Goal: Book appointment/travel/reservation

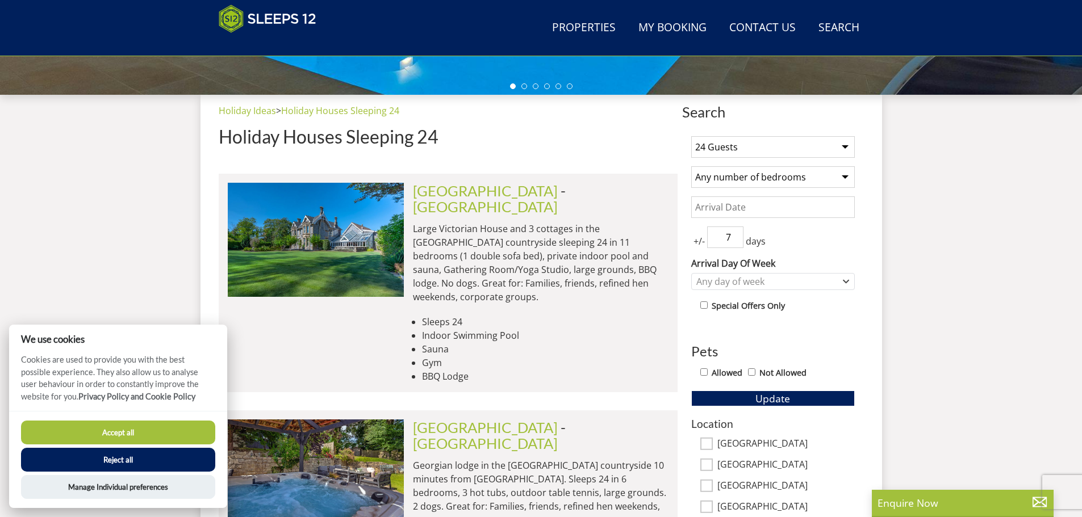
scroll to position [425, 0]
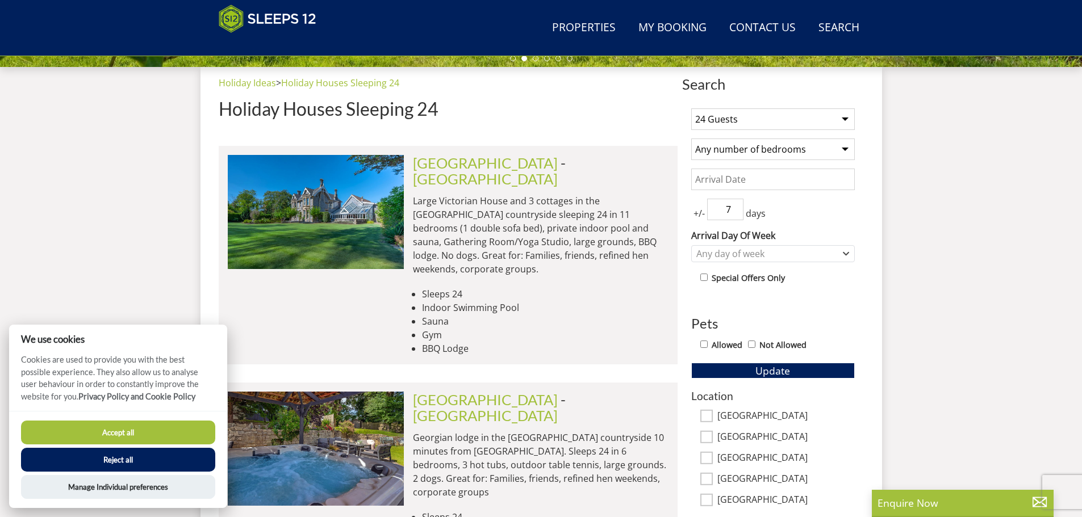
click at [840, 147] on select "Any number of bedrooms 4 Bedrooms 5 Bedrooms 6 Bedrooms 7 Bedrooms 8 Bedrooms 9…" at bounding box center [773, 150] width 164 height 22
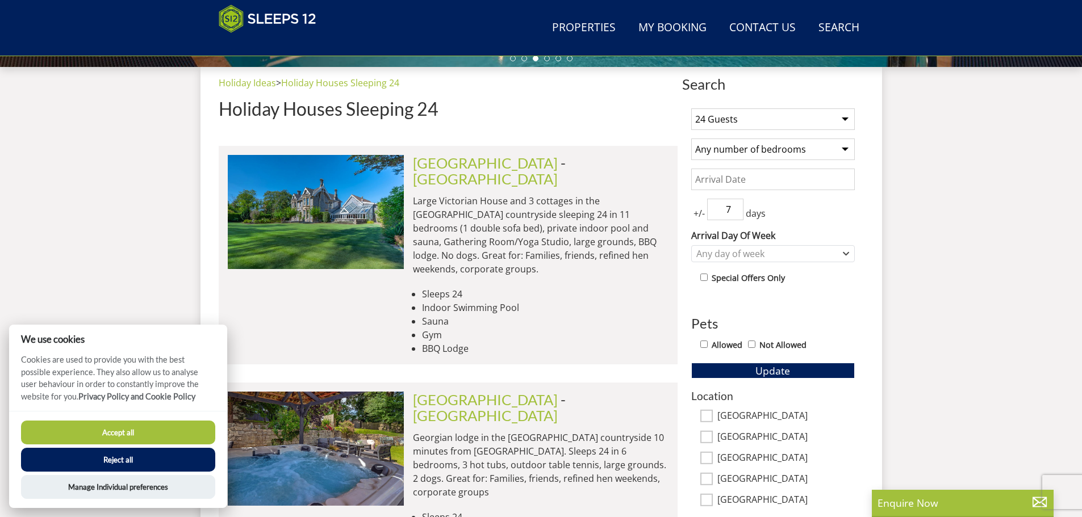
select select "12"
click at [691, 139] on select "Any number of bedrooms 4 Bedrooms 5 Bedrooms 6 Bedrooms 7 Bedrooms 8 Bedrooms 9…" at bounding box center [773, 150] width 164 height 22
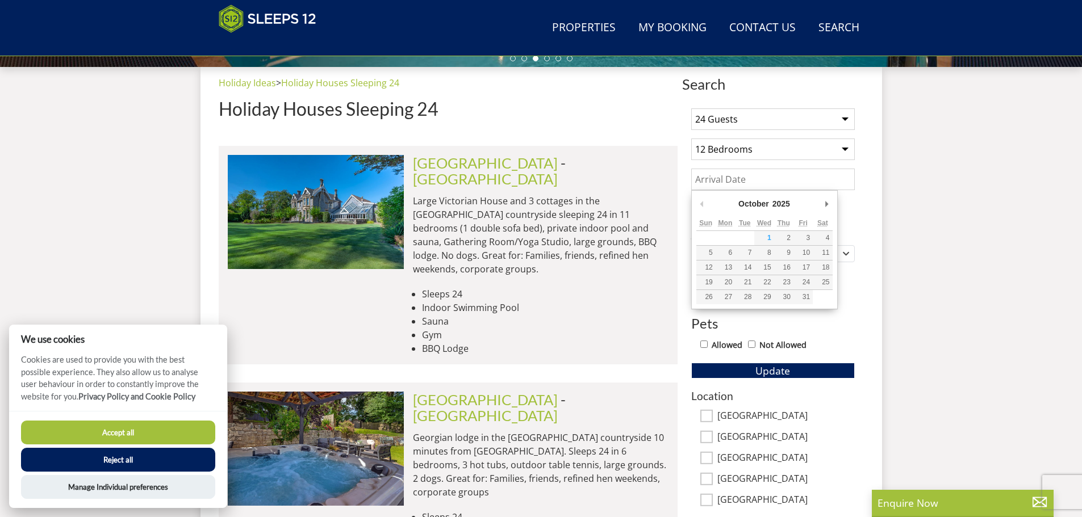
click at [758, 179] on input "Date" at bounding box center [773, 180] width 164 height 22
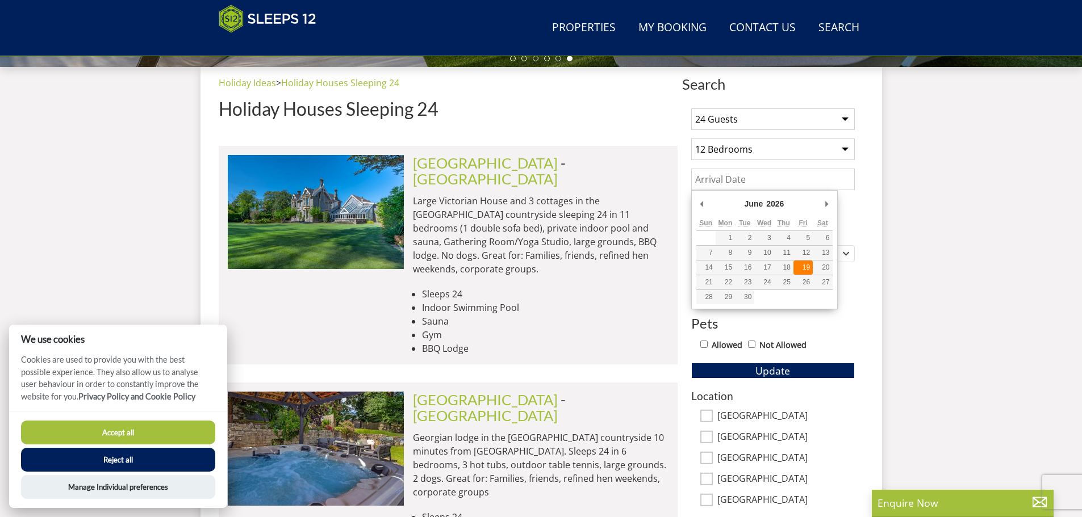
type input "[DATE]"
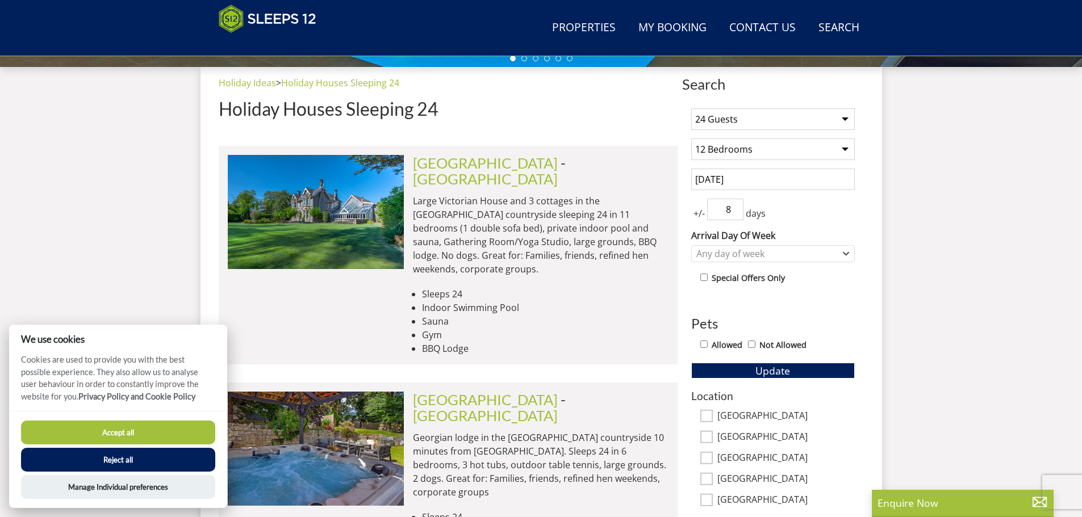
click at [736, 206] on input "8" at bounding box center [725, 210] width 36 height 22
click at [736, 206] on input "9" at bounding box center [725, 210] width 36 height 22
click at [736, 211] on input "8" at bounding box center [725, 210] width 36 height 22
click at [736, 211] on input "7" at bounding box center [725, 210] width 36 height 22
click at [736, 211] on input "6" at bounding box center [725, 210] width 36 height 22
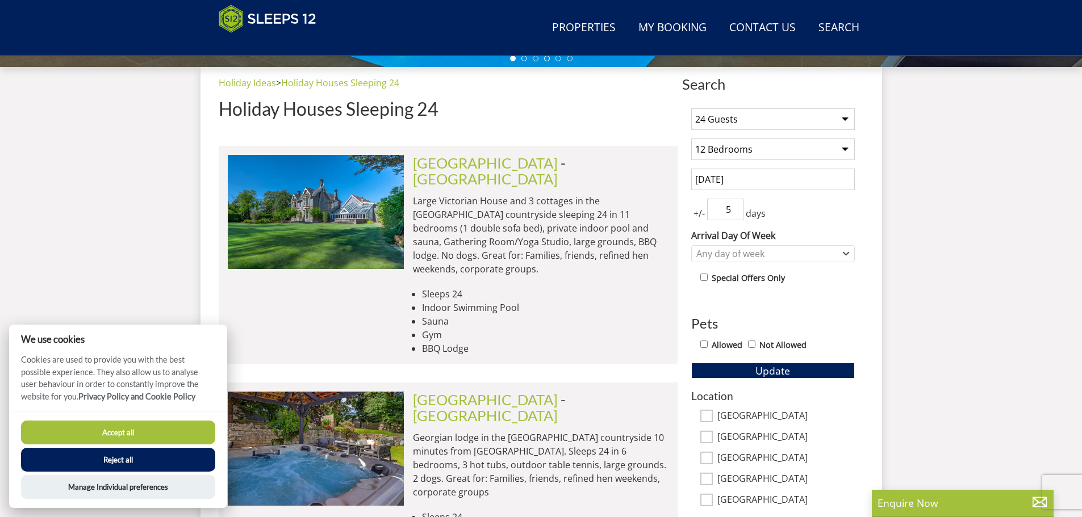
click at [736, 211] on input "5" at bounding box center [725, 210] width 36 height 22
click at [736, 211] on input "4" at bounding box center [725, 210] width 36 height 22
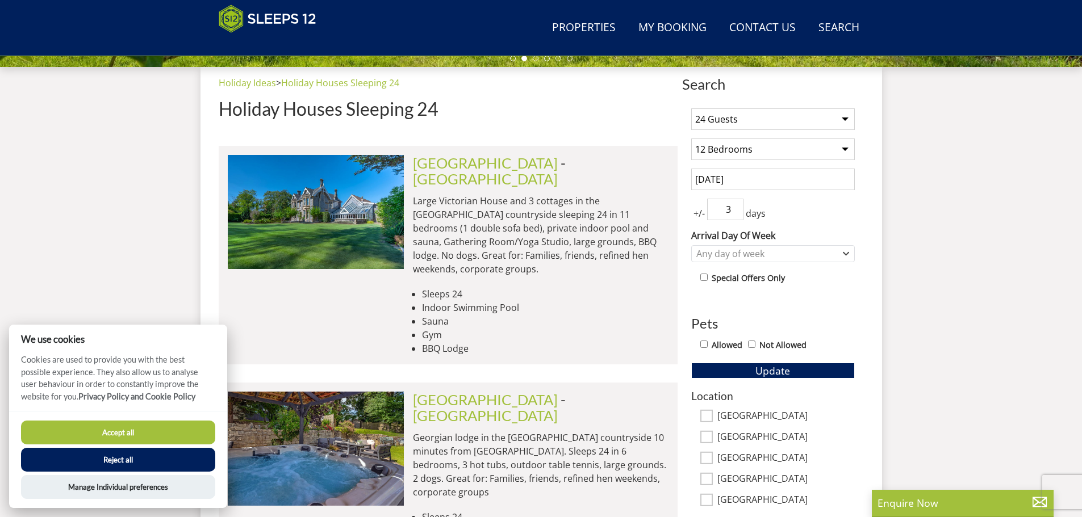
click at [736, 211] on input "3" at bounding box center [725, 210] width 36 height 22
click at [736, 211] on input "2" at bounding box center [725, 210] width 36 height 22
click at [736, 211] on input "1" at bounding box center [725, 210] width 36 height 22
type input "2"
click at [736, 208] on input "2" at bounding box center [725, 210] width 36 height 22
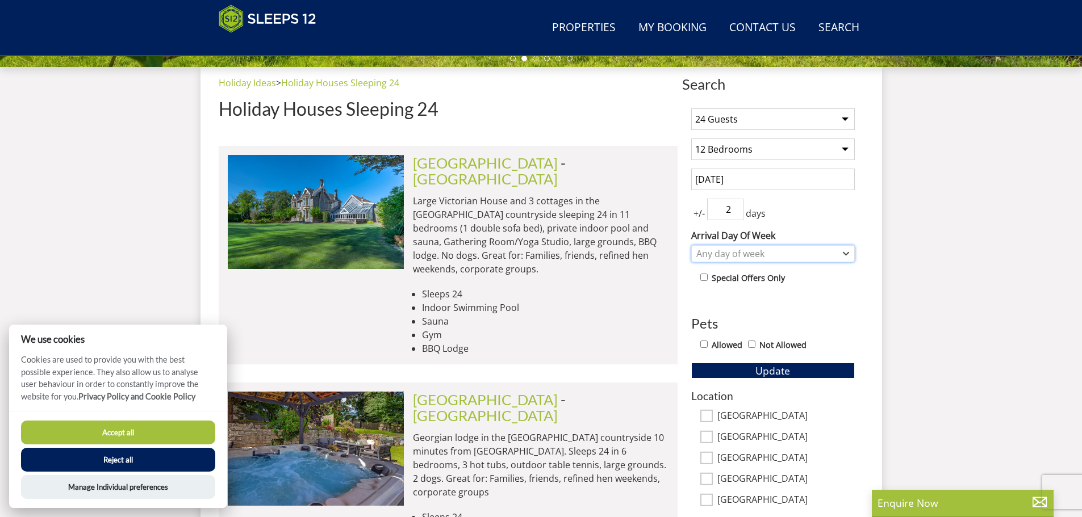
click at [838, 252] on div "Any day of week" at bounding box center [767, 254] width 147 height 12
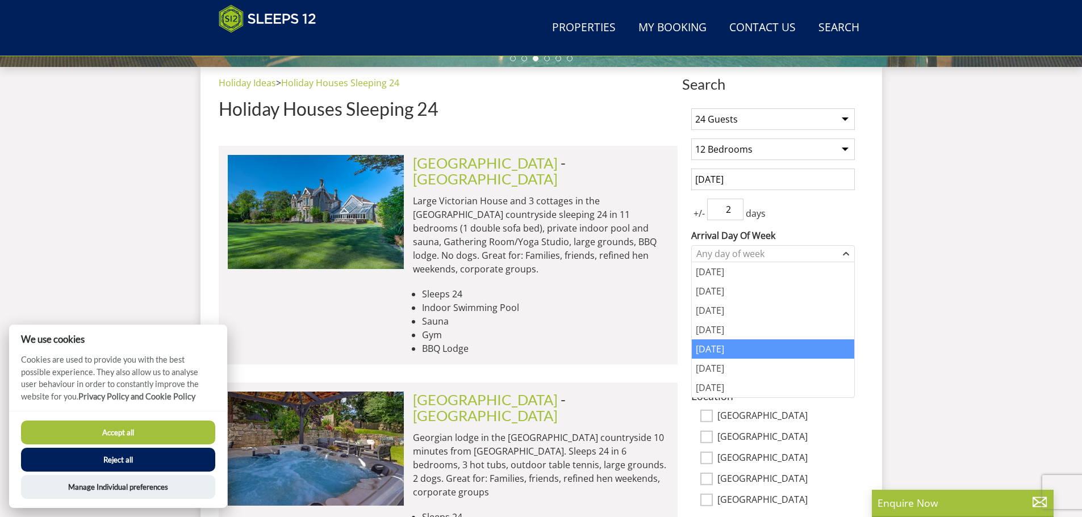
click at [777, 353] on div "[DATE]" at bounding box center [773, 349] width 162 height 19
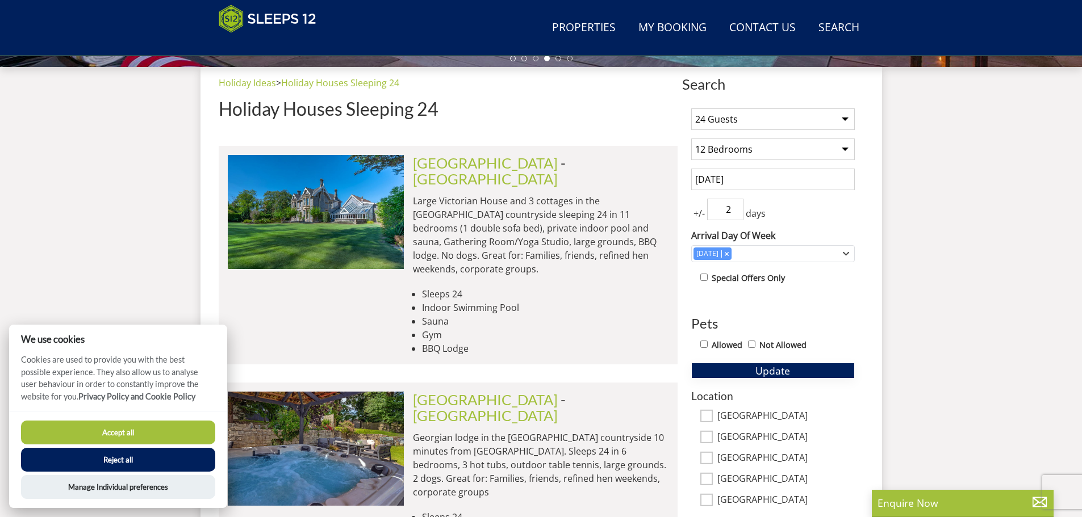
click at [760, 370] on span "Update" at bounding box center [772, 371] width 35 height 14
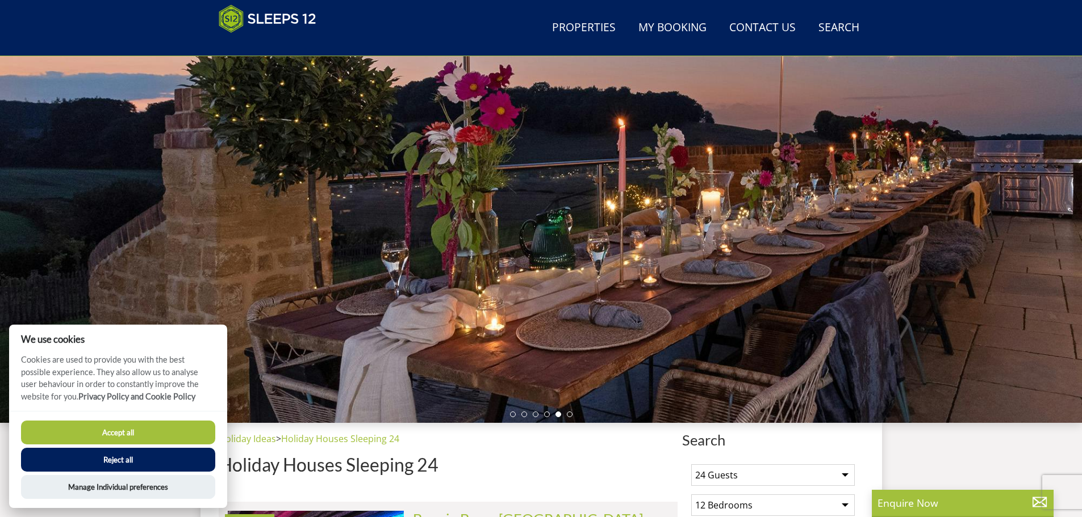
scroll to position [70, 0]
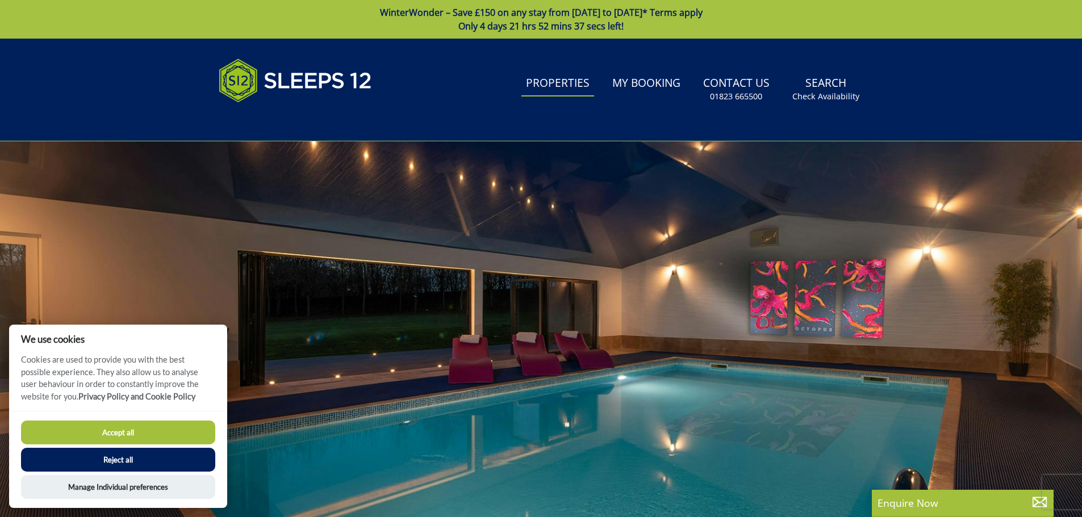
click at [561, 82] on link "Properties" at bounding box center [557, 84] width 73 height 26
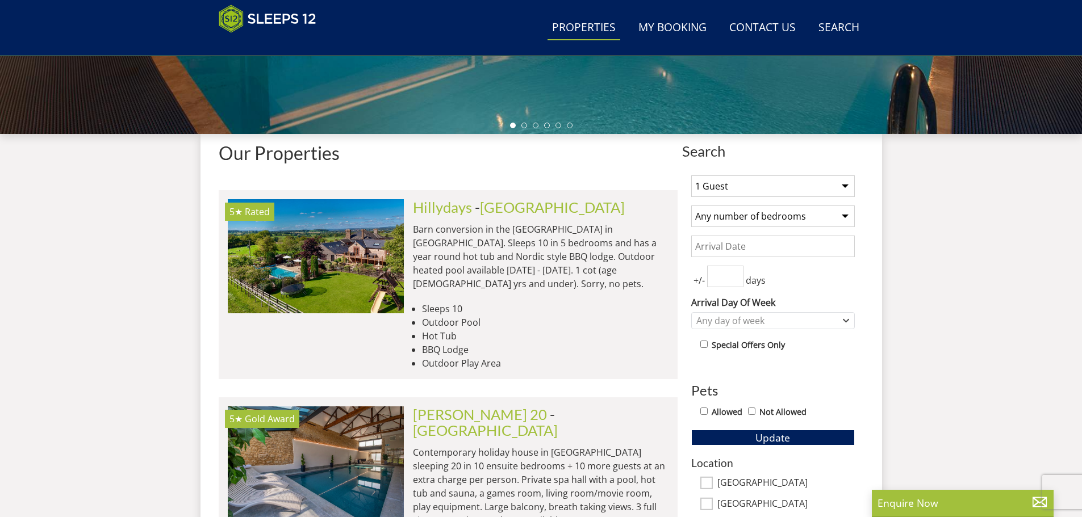
scroll to position [354, 0]
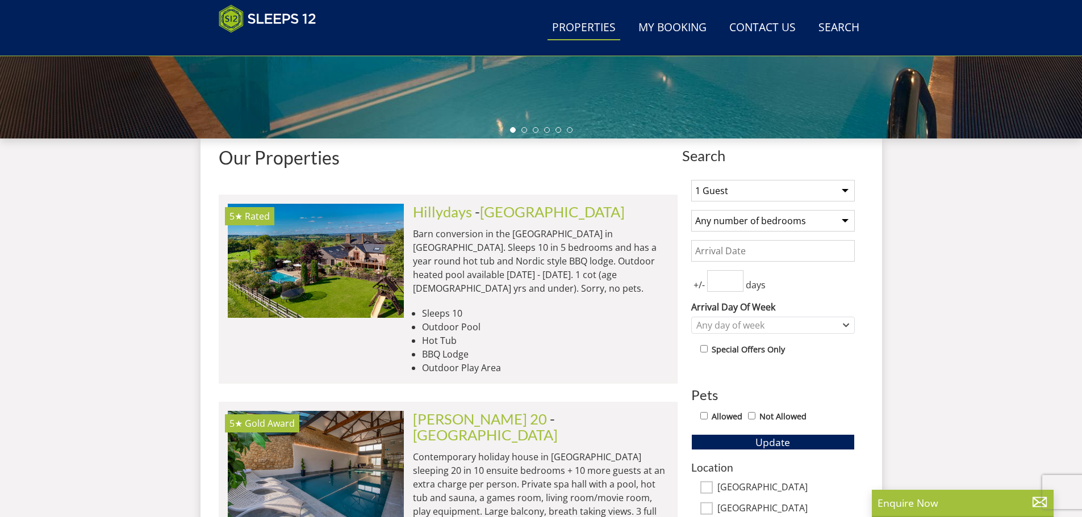
click at [844, 193] on select "1 Guest 2 Guests 3 Guests 4 Guests 5 Guests 6 Guests 7 Guests 8 Guests 9 Guests…" at bounding box center [773, 191] width 164 height 22
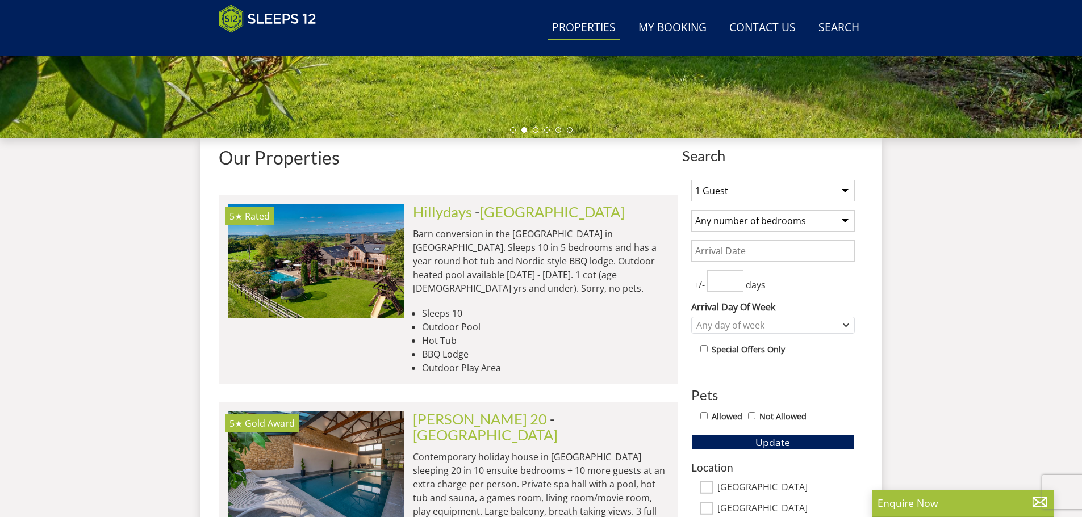
click at [820, 187] on select "1 Guest 2 Guests 3 Guests 4 Guests 5 Guests 6 Guests 7 Guests 8 Guests 9 Guests…" at bounding box center [773, 191] width 164 height 22
select select "24"
click at [691, 180] on select "1 Guest 2 Guests 3 Guests 4 Guests 5 Guests 6 Guests 7 Guests 8 Guests 9 Guests…" at bounding box center [773, 191] width 164 height 22
click at [839, 218] on select "Any number of bedrooms 4 Bedrooms 5 Bedrooms 6 Bedrooms 7 Bedrooms 8 Bedrooms 9…" at bounding box center [773, 221] width 164 height 22
select select "12"
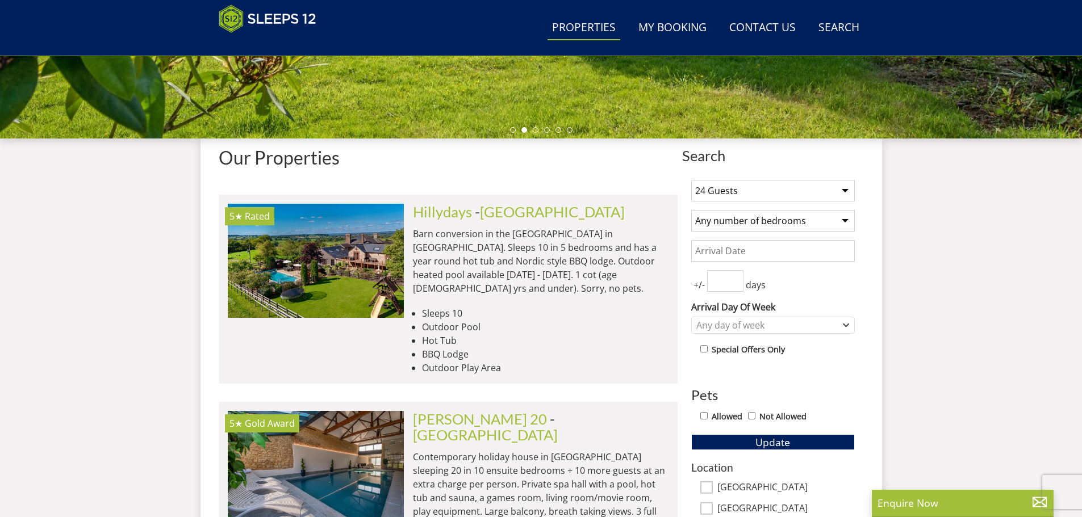
click at [691, 210] on select "Any number of bedrooms 4 Bedrooms 5 Bedrooms 6 Bedrooms 7 Bedrooms 8 Bedrooms 9…" at bounding box center [773, 221] width 164 height 22
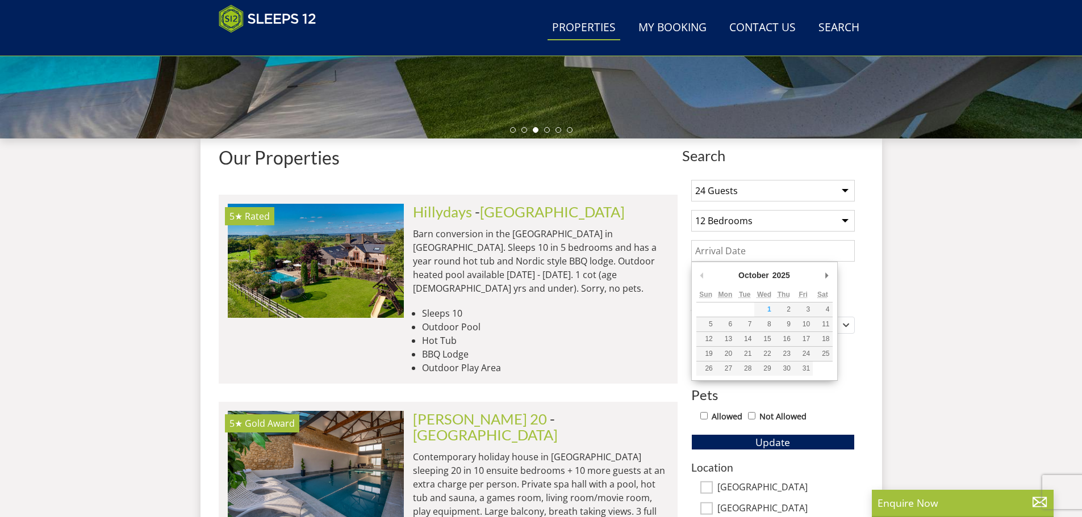
click at [724, 244] on input "Date" at bounding box center [773, 251] width 164 height 22
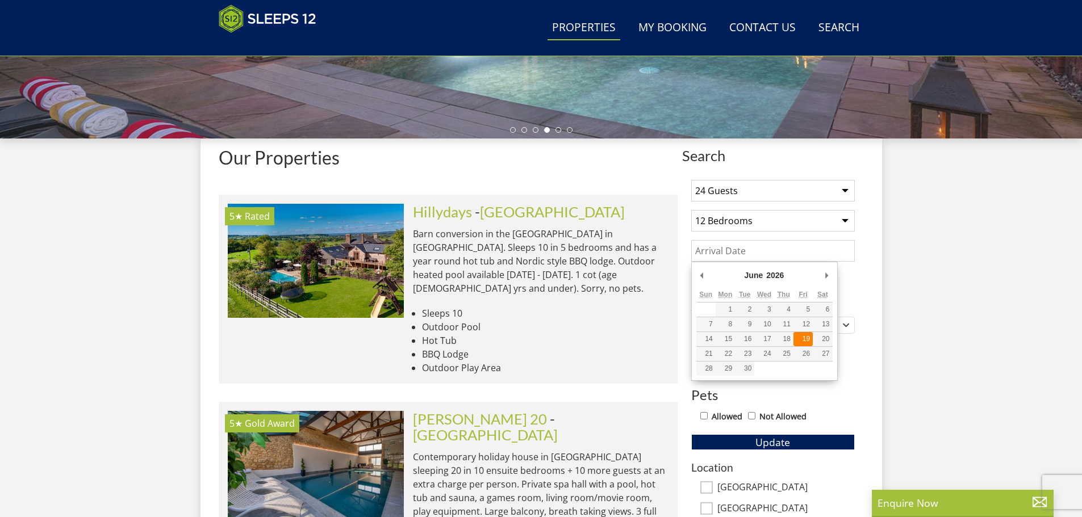
type input "[DATE]"
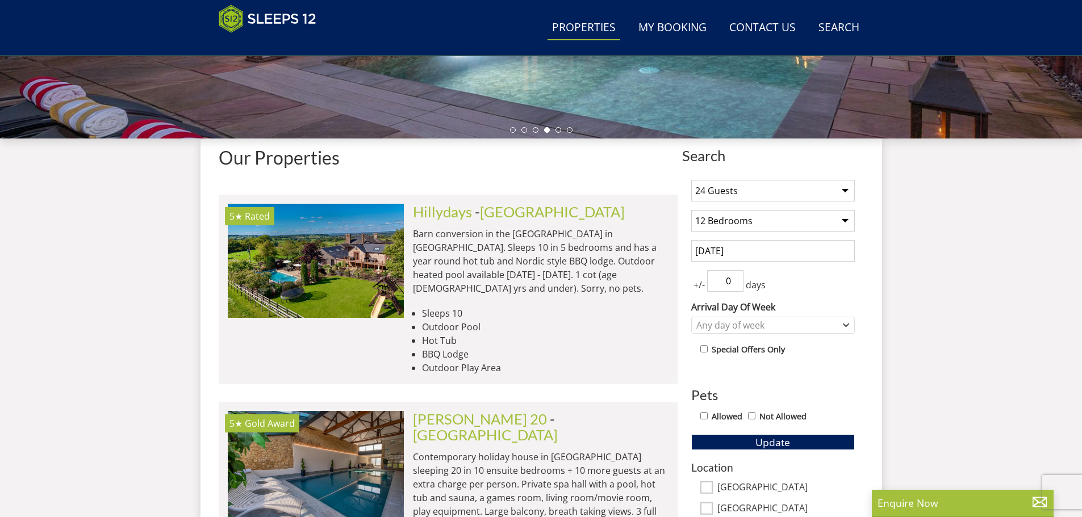
click at [731, 283] on input "0" at bounding box center [725, 281] width 36 height 22
click at [737, 287] on input "0" at bounding box center [725, 281] width 36 height 22
click at [734, 284] on input "0" at bounding box center [725, 281] width 36 height 22
click at [734, 276] on input "1" at bounding box center [725, 281] width 36 height 22
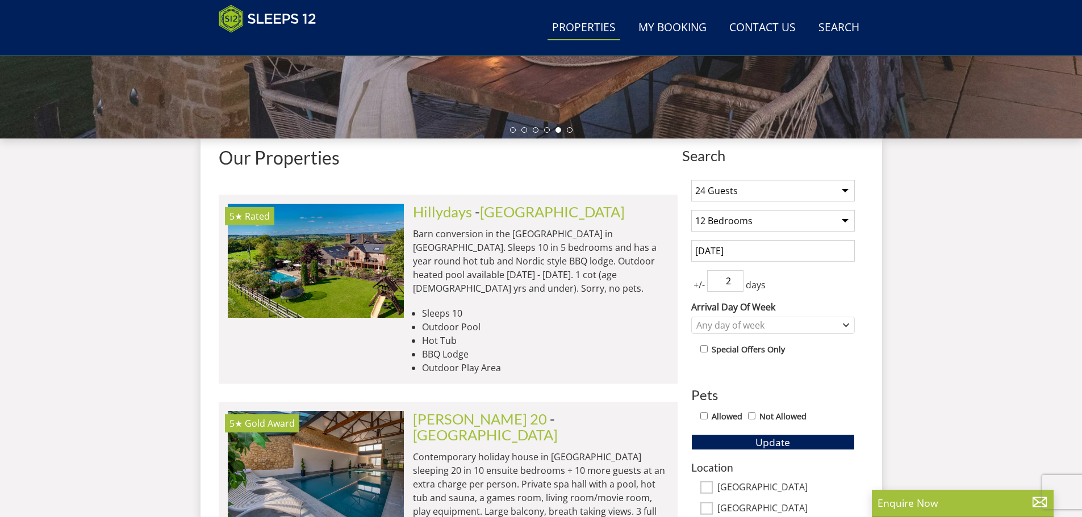
type input "2"
click at [734, 276] on input "2" at bounding box center [725, 281] width 36 height 22
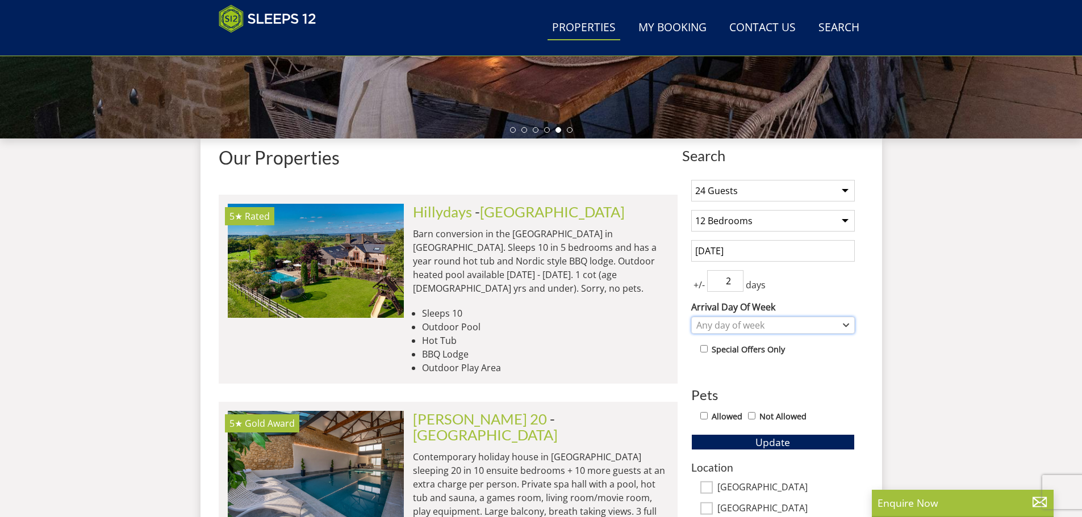
click at [832, 329] on div "Any day of week" at bounding box center [767, 325] width 147 height 12
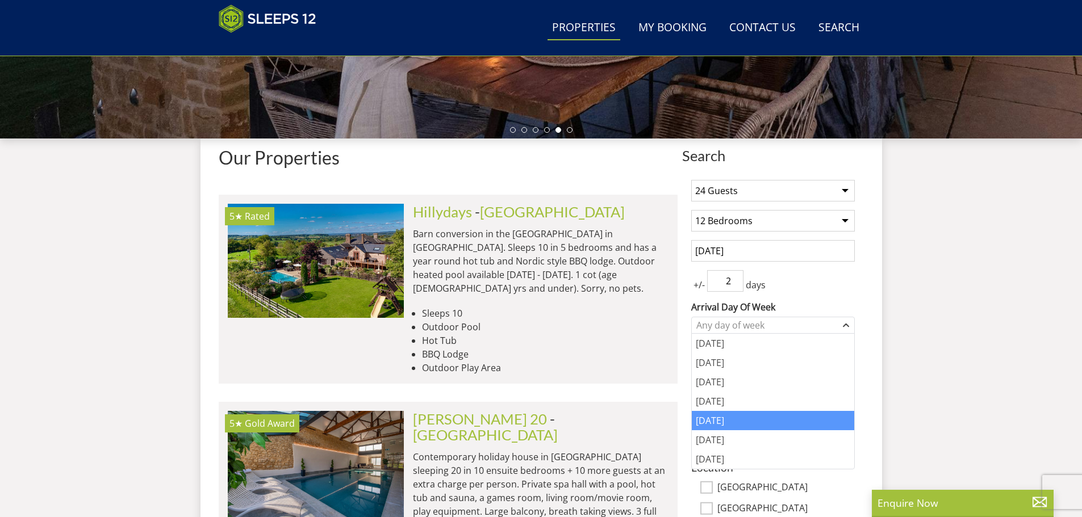
click at [797, 420] on div "[DATE]" at bounding box center [773, 420] width 162 height 19
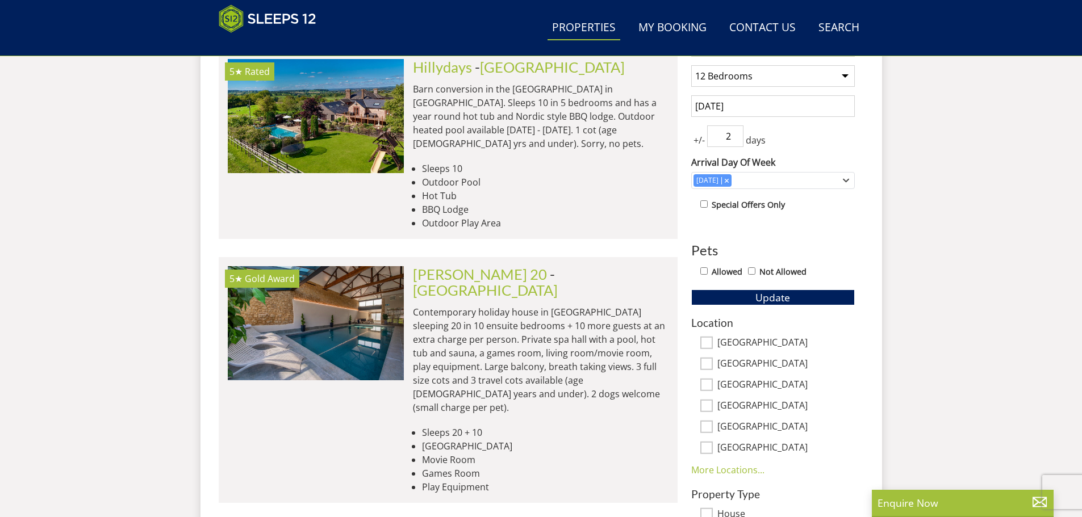
scroll to position [524, 0]
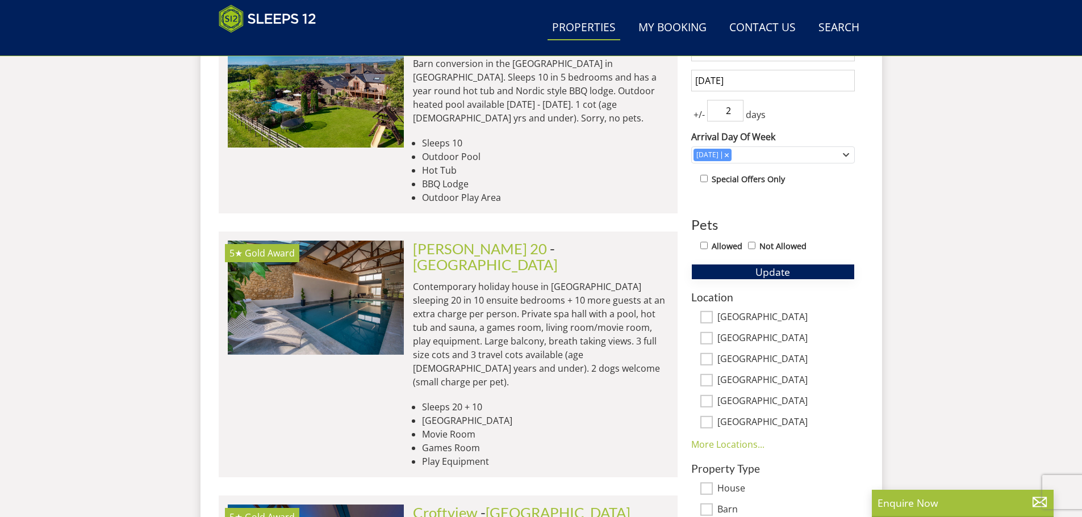
click at [775, 269] on span "Update" at bounding box center [772, 272] width 35 height 14
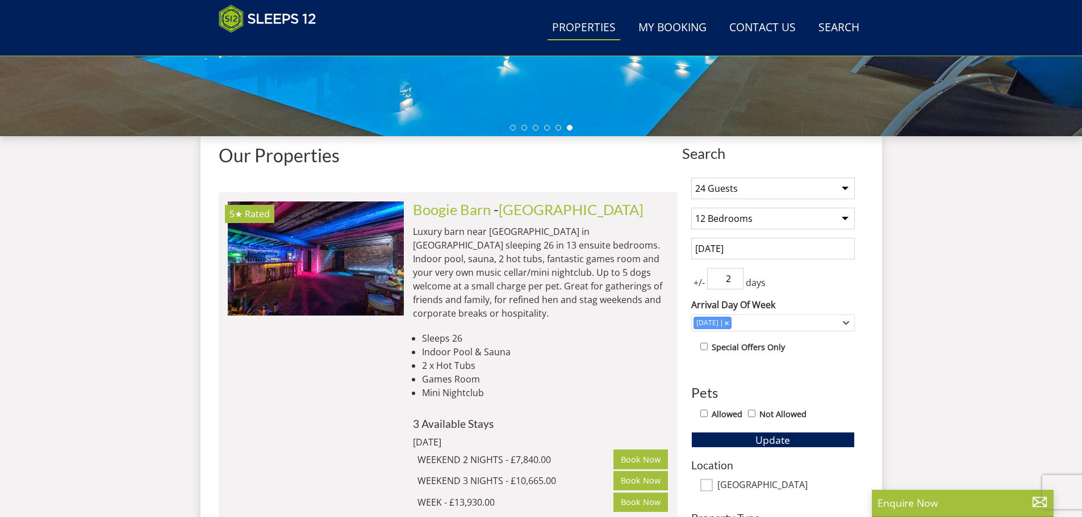
scroll to position [354, 0]
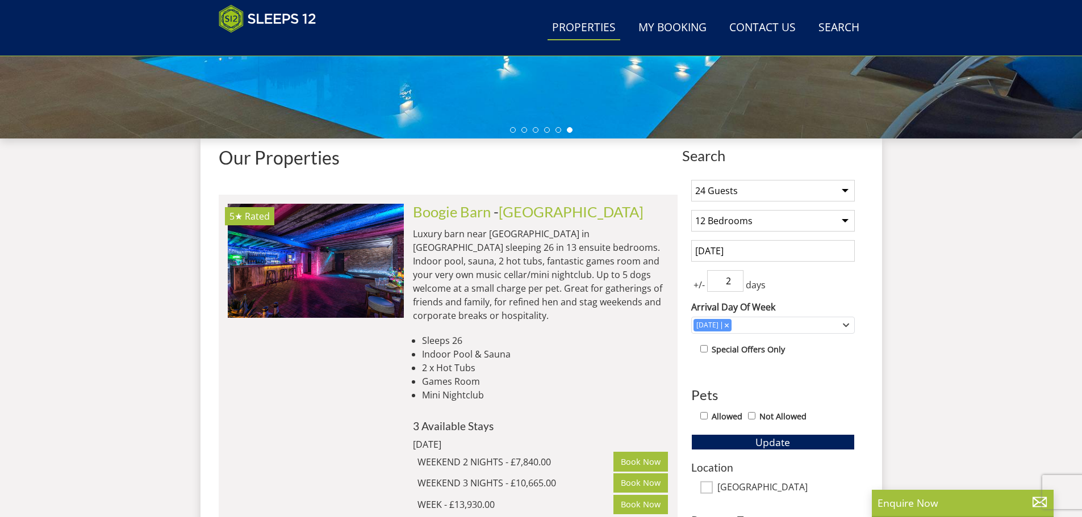
click at [841, 220] on select "Any number of bedrooms 4 Bedrooms 5 Bedrooms 6 Bedrooms 7 Bedrooms 8 Bedrooms 9…" at bounding box center [773, 221] width 164 height 22
select select "13"
click at [691, 210] on select "Any number of bedrooms 4 Bedrooms 5 Bedrooms 6 Bedrooms 7 Bedrooms 8 Bedrooms 9…" at bounding box center [773, 221] width 164 height 22
click at [792, 442] on button "Update" at bounding box center [773, 443] width 164 height 16
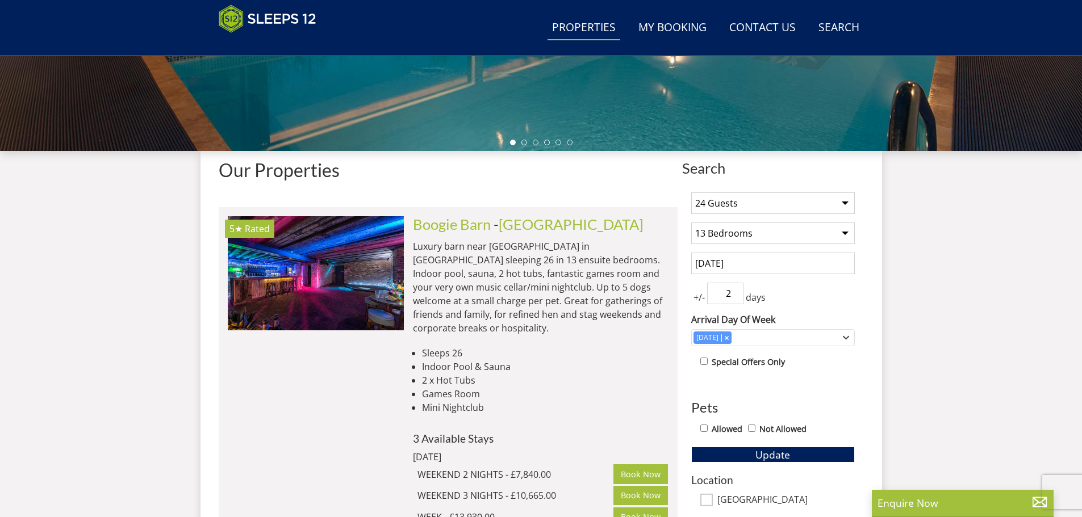
scroll to position [362, 0]
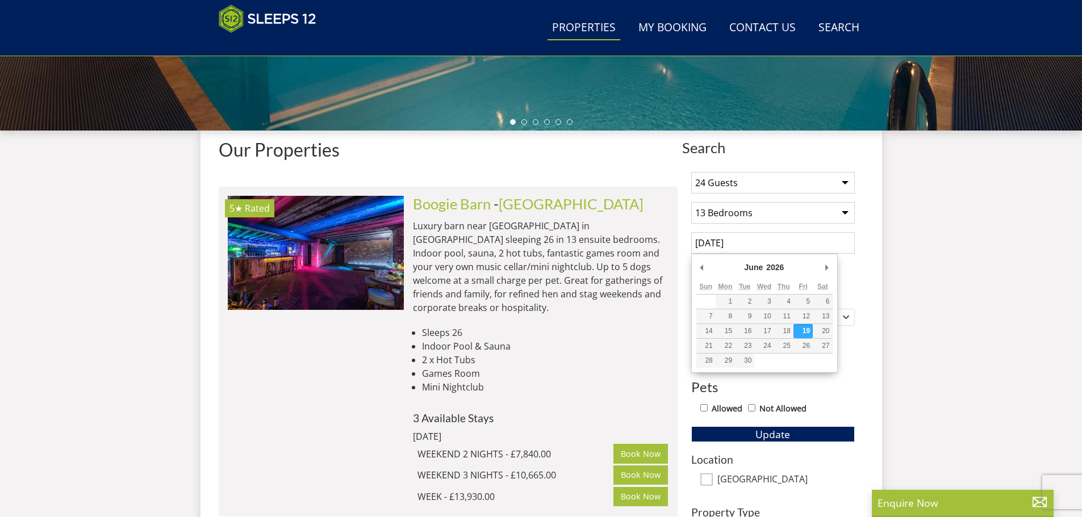
click at [763, 244] on input "[DATE]" at bounding box center [773, 243] width 164 height 22
type input "18/06/2027"
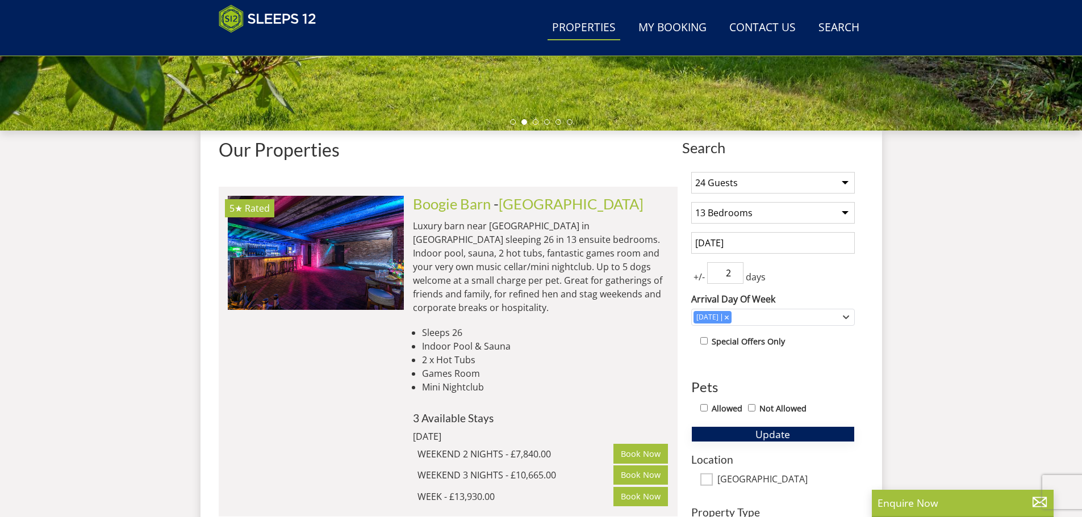
click at [775, 435] on span "Update" at bounding box center [772, 435] width 35 height 14
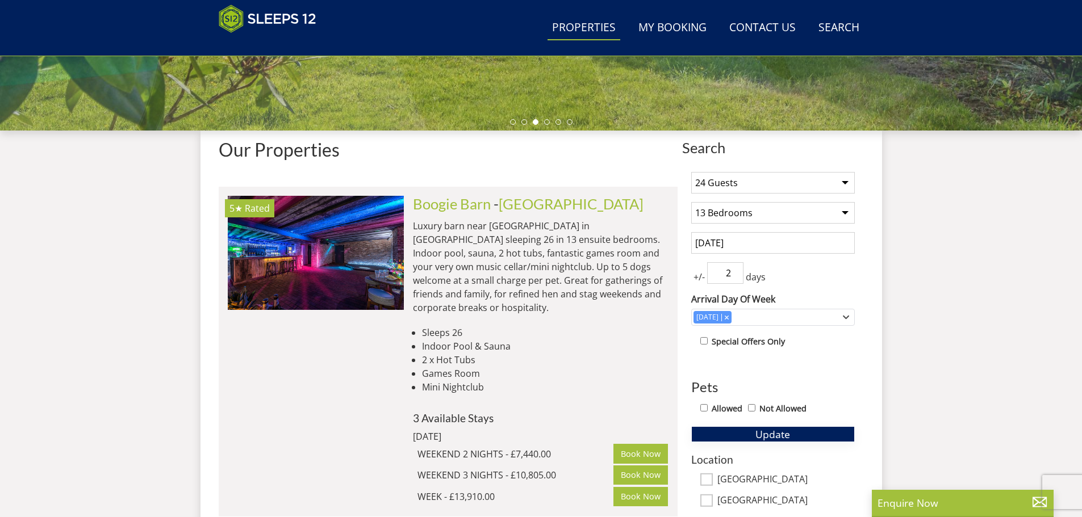
click at [771, 436] on span "Update" at bounding box center [772, 435] width 35 height 14
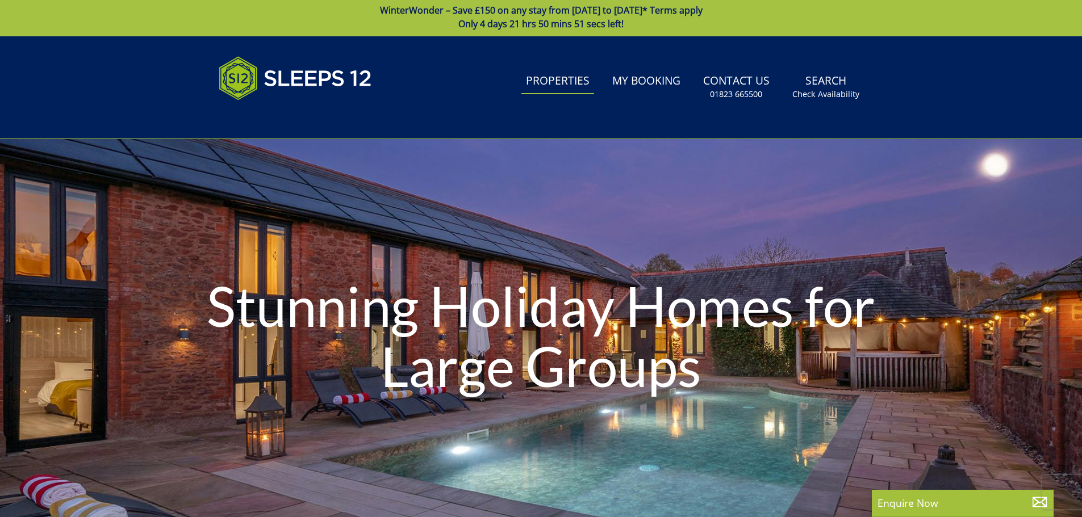
scroll to position [0, 0]
